Goal: Check status: Check status

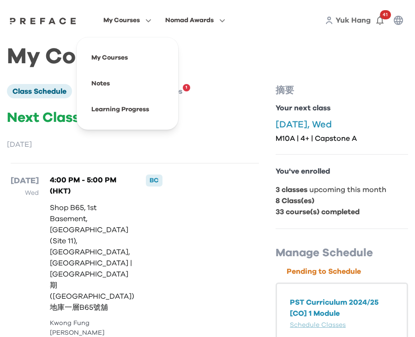
click at [135, 22] on span "My Courses" at bounding box center [121, 20] width 36 height 11
click at [116, 111] on span at bounding box center [127, 109] width 87 height 26
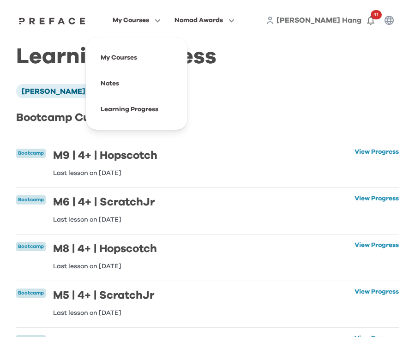
click at [144, 24] on span "My Courses" at bounding box center [131, 20] width 36 height 11
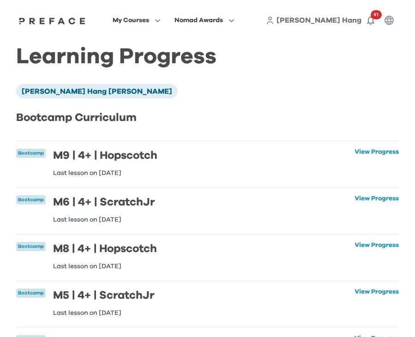
click at [233, 59] on h1 "Learning Progress" at bounding box center [207, 57] width 383 height 10
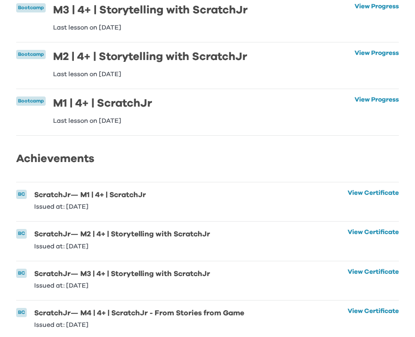
scroll to position [668, 0]
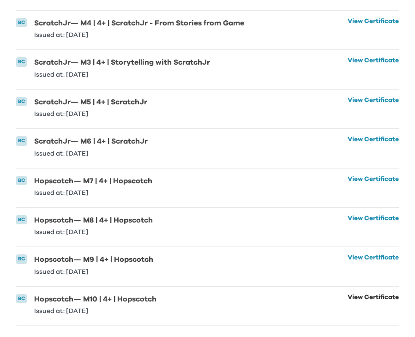
click at [359, 297] on link "View Certificate" at bounding box center [373, 304] width 51 height 20
